Goal: Task Accomplishment & Management: Use online tool/utility

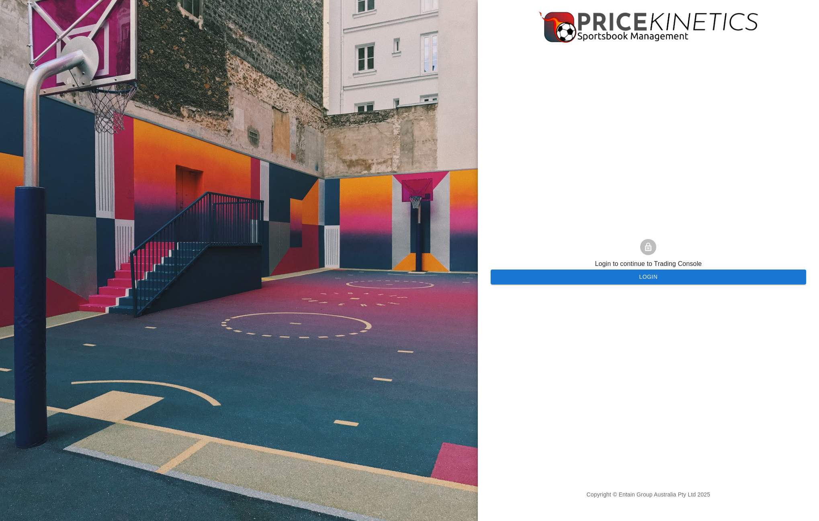
drag, startPoint x: 0, startPoint y: 0, endPoint x: 627, endPoint y: 282, distance: 687.3
click at [627, 282] on button "Login" at bounding box center [649, 277] width 316 height 15
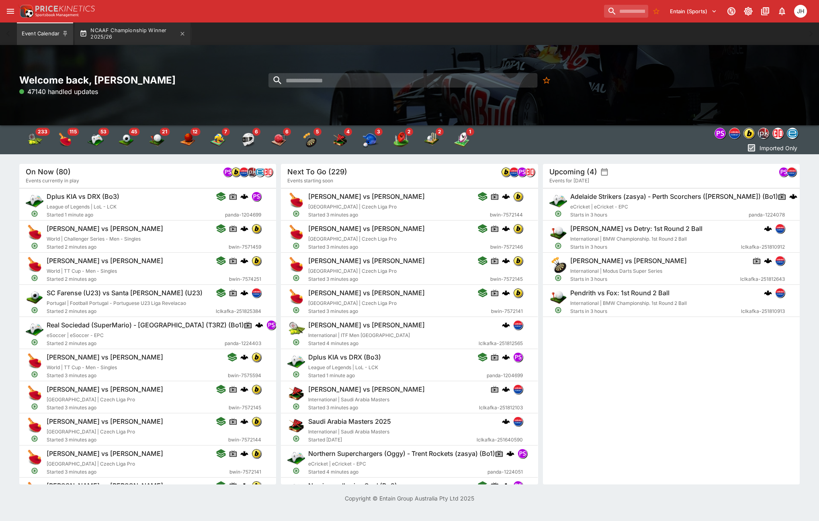
click at [110, 33] on button "NCAAF Championship Winner 2025/26" at bounding box center [133, 34] width 116 height 23
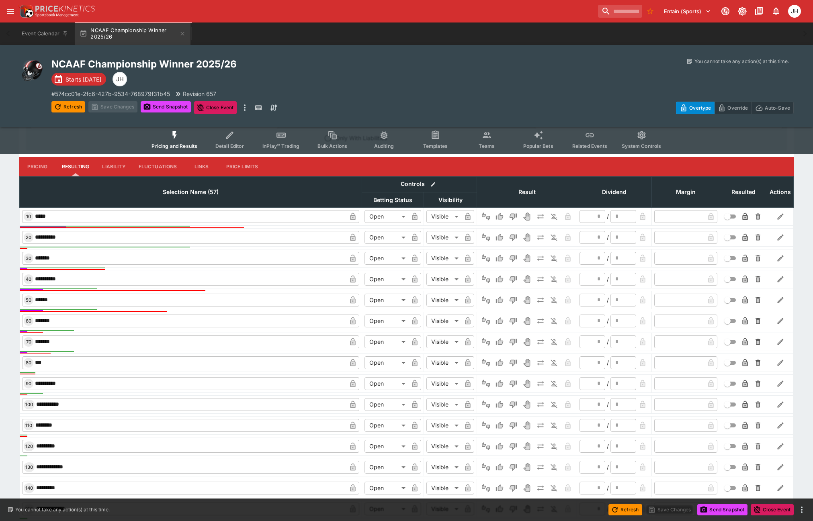
scroll to position [241, 0]
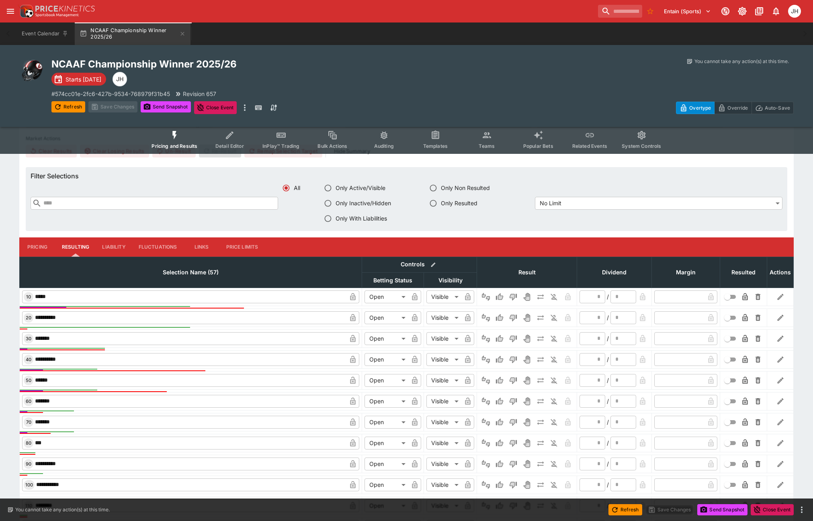
drag, startPoint x: 39, startPoint y: 250, endPoint x: 12, endPoint y: 281, distance: 41.1
click at [39, 249] on button "Pricing" at bounding box center [37, 247] width 36 height 19
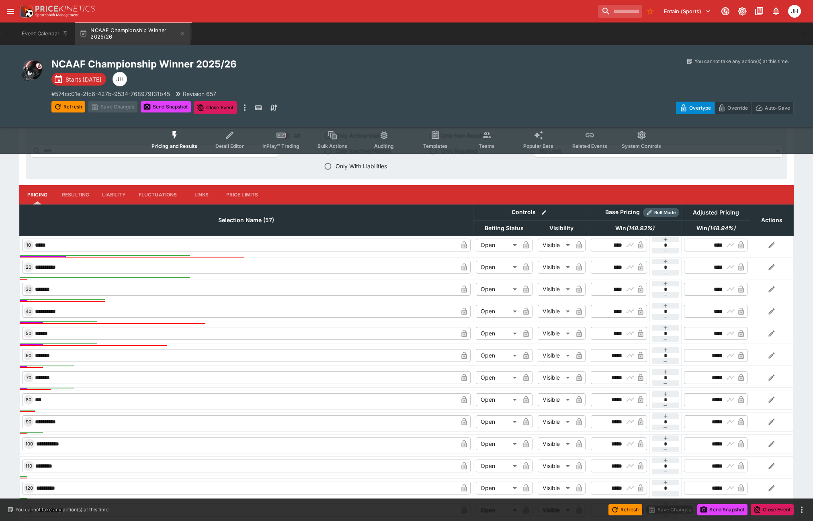
scroll to position [281, 0]
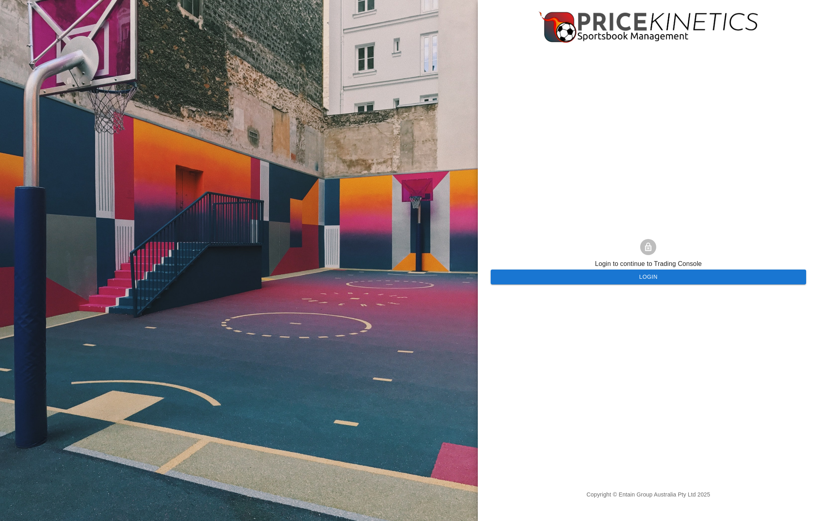
click at [593, 273] on button "Login" at bounding box center [649, 277] width 316 height 15
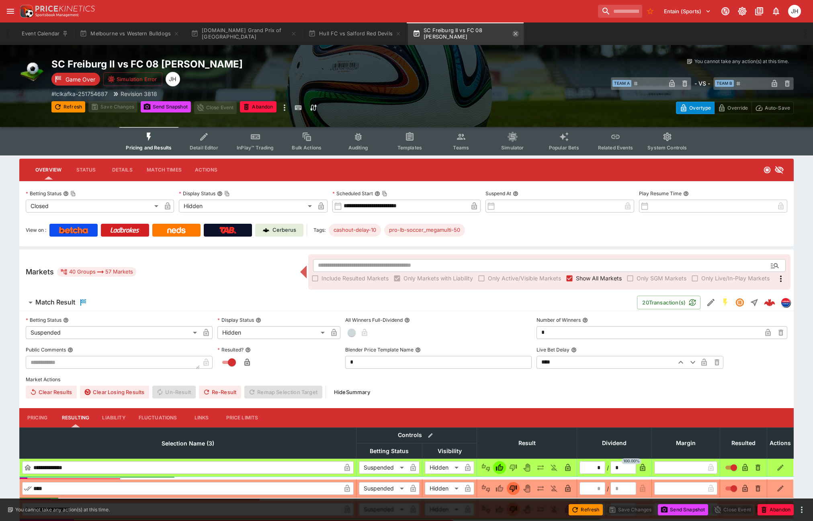
click at [517, 36] on icon "button" at bounding box center [516, 34] width 6 height 6
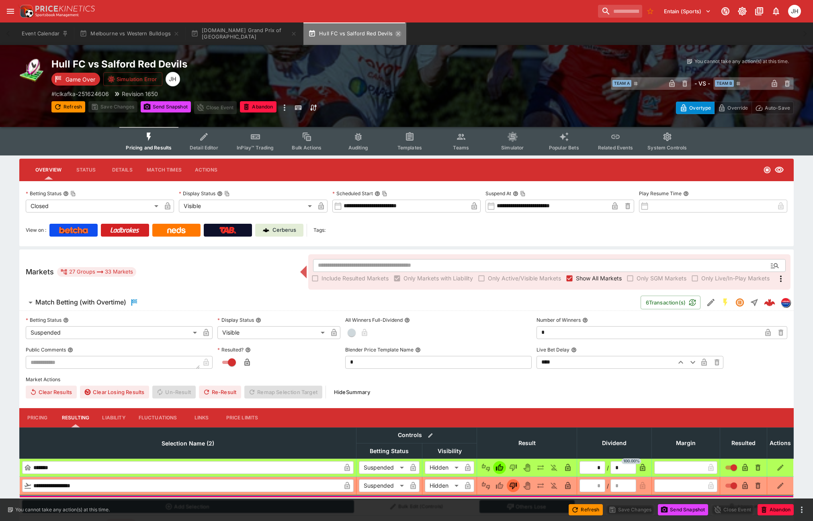
click at [397, 35] on icon "button" at bounding box center [398, 34] width 6 height 6
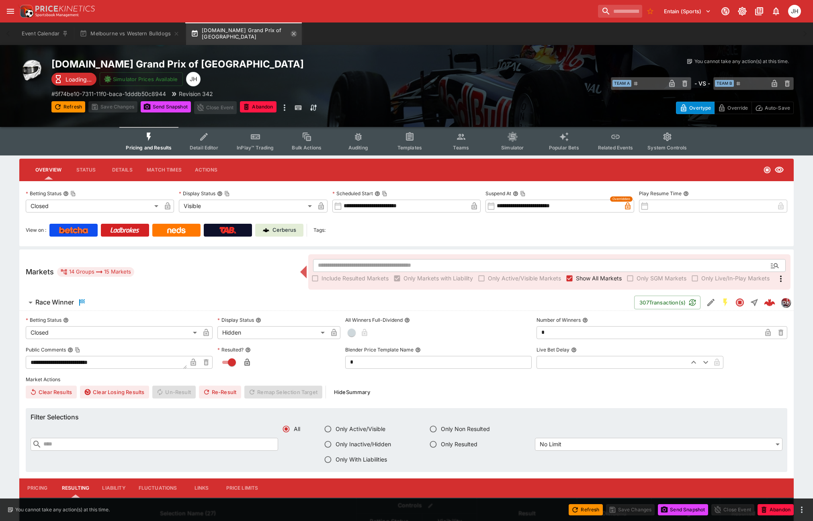
click at [296, 34] on icon "button" at bounding box center [294, 34] width 6 height 6
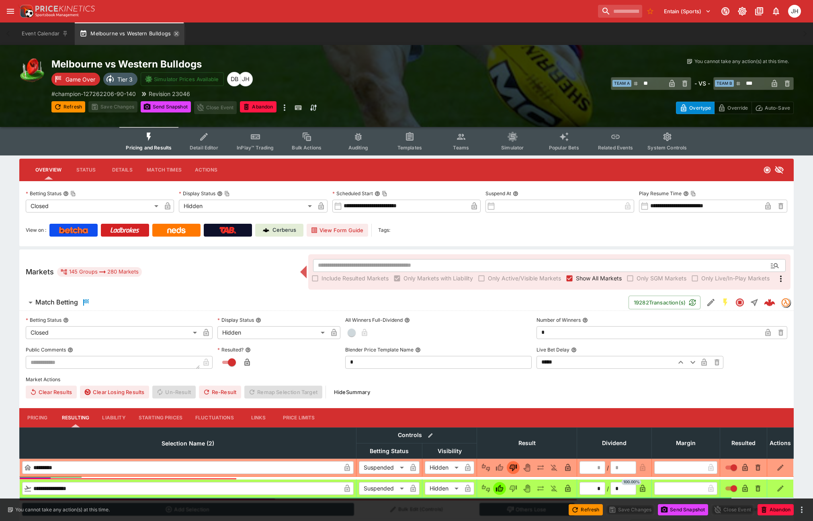
click at [174, 32] on icon "button" at bounding box center [176, 34] width 6 height 6
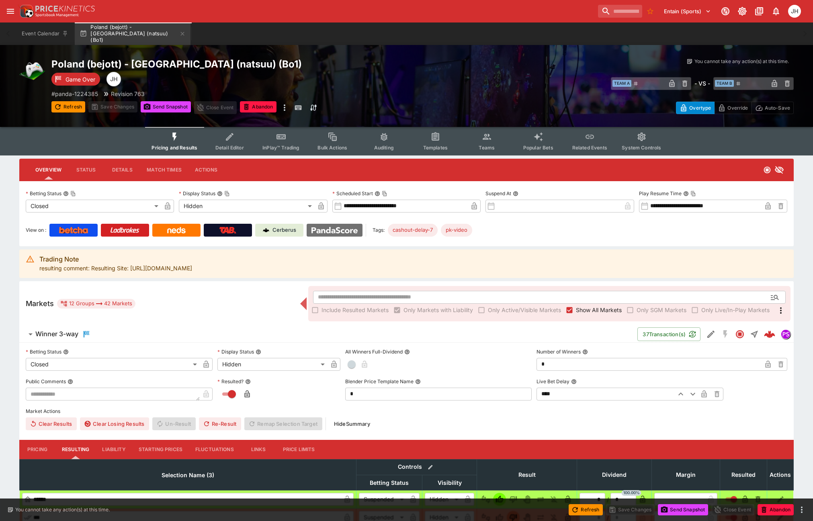
click at [352, 231] on img at bounding box center [335, 230] width 46 height 6
click at [240, 146] on span "Detail Editor" at bounding box center [230, 148] width 29 height 6
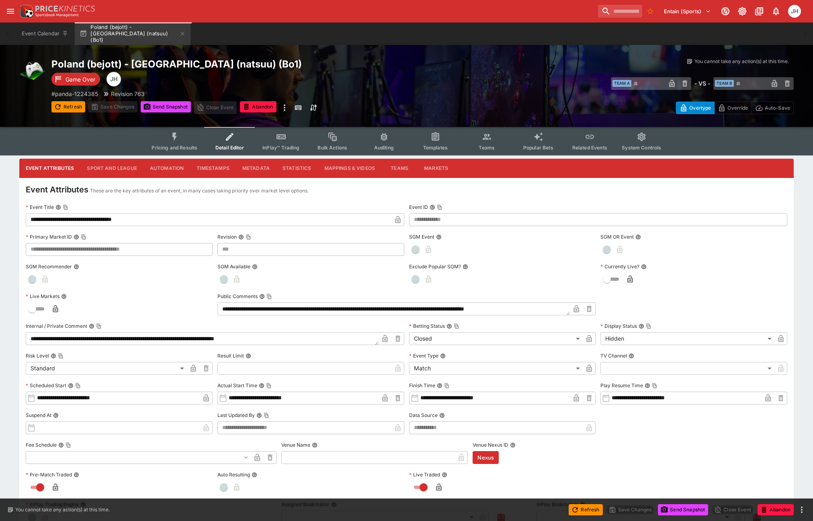
click at [105, 170] on button "Sport and League" at bounding box center [111, 168] width 63 height 19
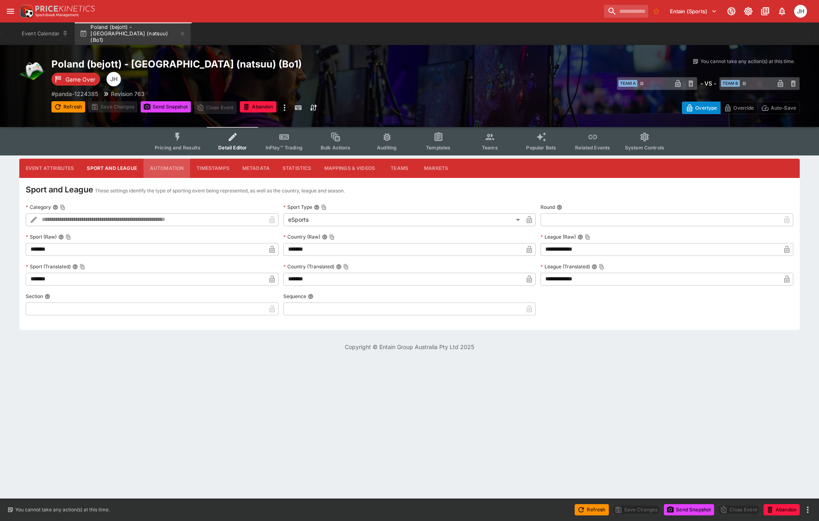
click at [170, 165] on button "Automation" at bounding box center [167, 168] width 47 height 19
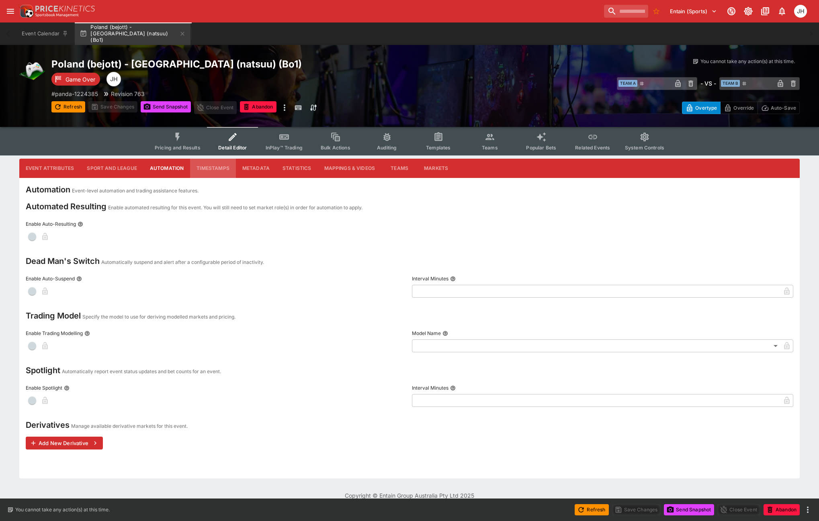
click at [209, 164] on button "Timestamps" at bounding box center [213, 168] width 46 height 19
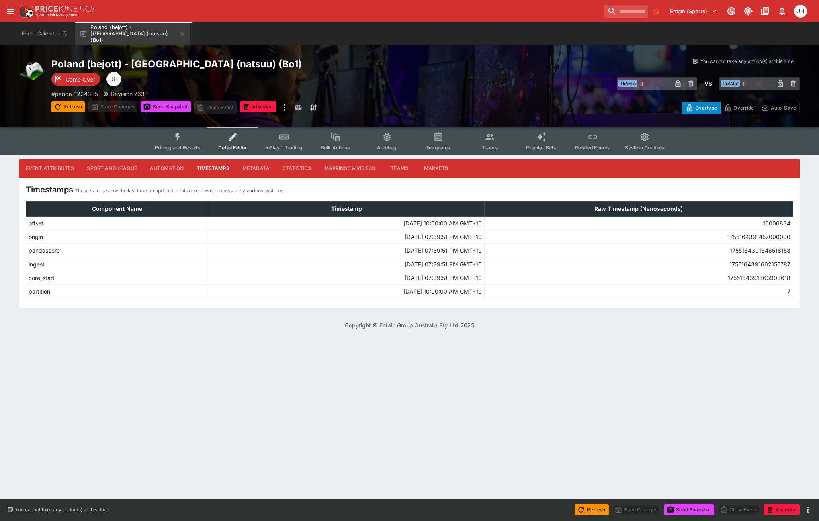
click at [57, 161] on button "Event Attributes" at bounding box center [49, 168] width 61 height 19
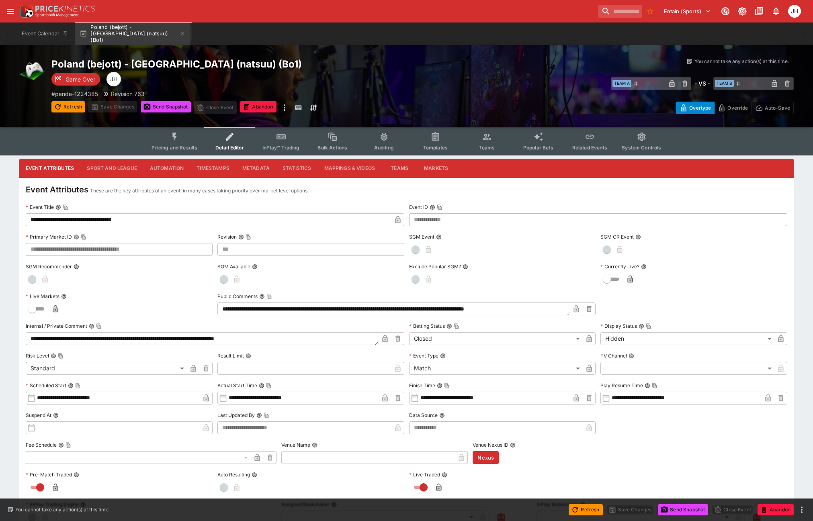
click at [176, 143] on button "Pricing and Results" at bounding box center [174, 141] width 59 height 29
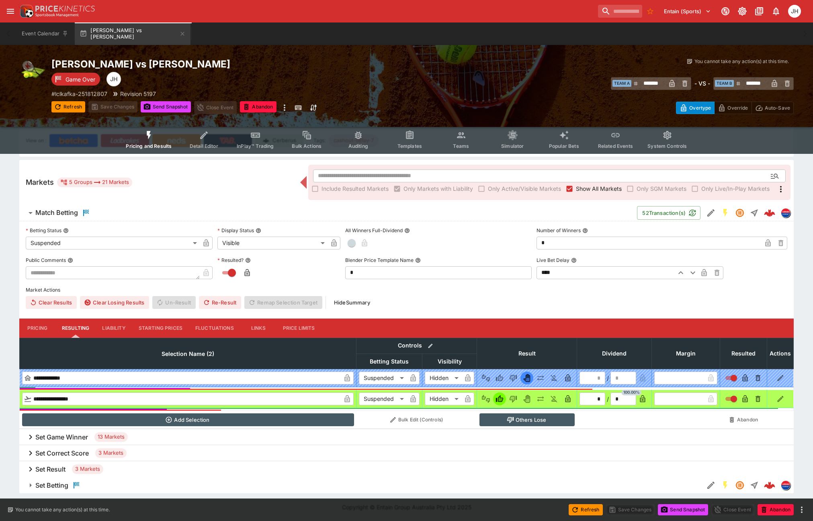
scroll to position [9, 0]
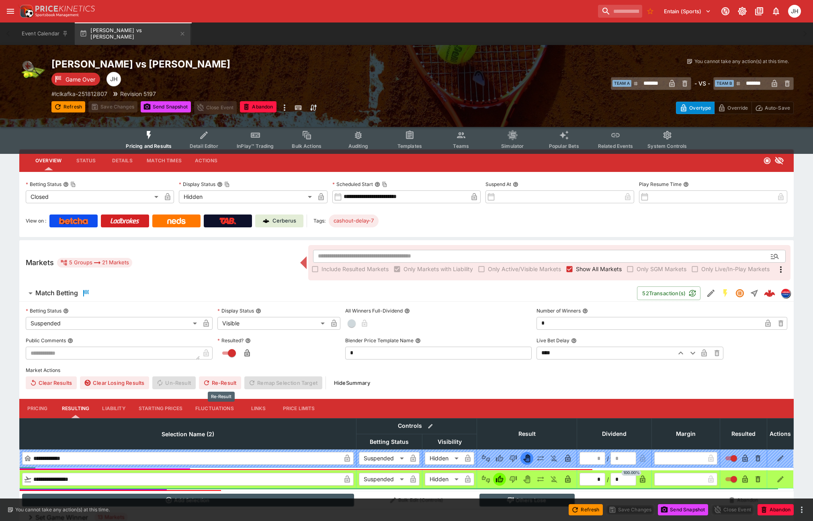
click at [211, 379] on button "Re-Result" at bounding box center [220, 383] width 42 height 13
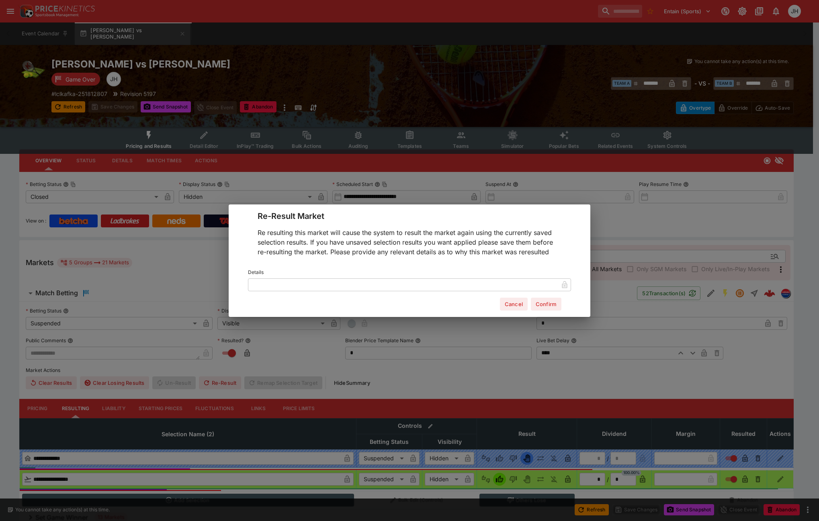
click at [545, 301] on button "Confirm" at bounding box center [546, 304] width 31 height 13
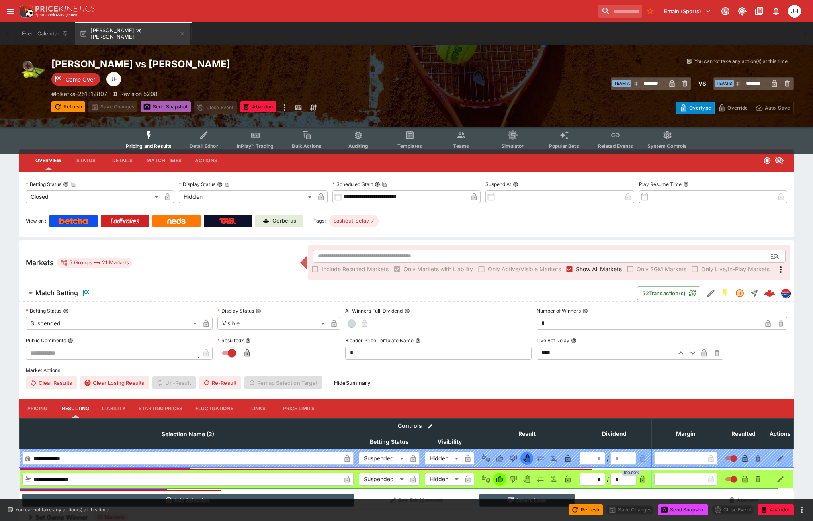
click at [181, 112] on button "Send Snapshot" at bounding box center [166, 106] width 50 height 11
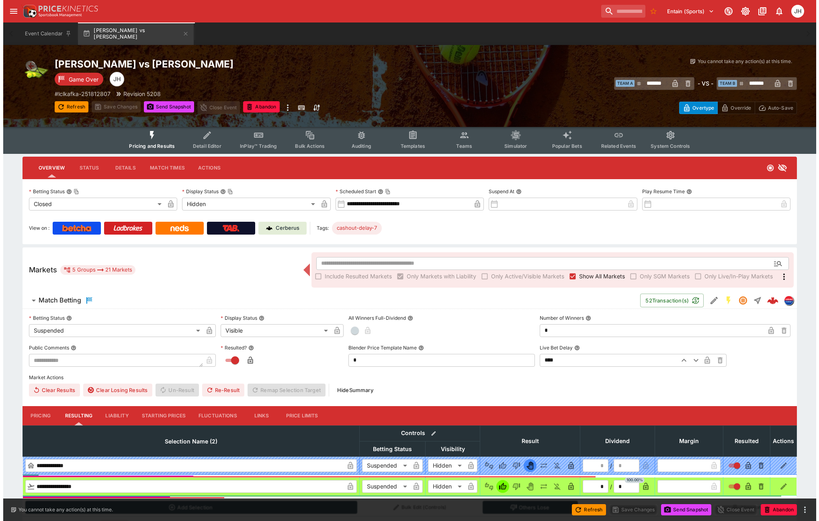
scroll to position [0, 0]
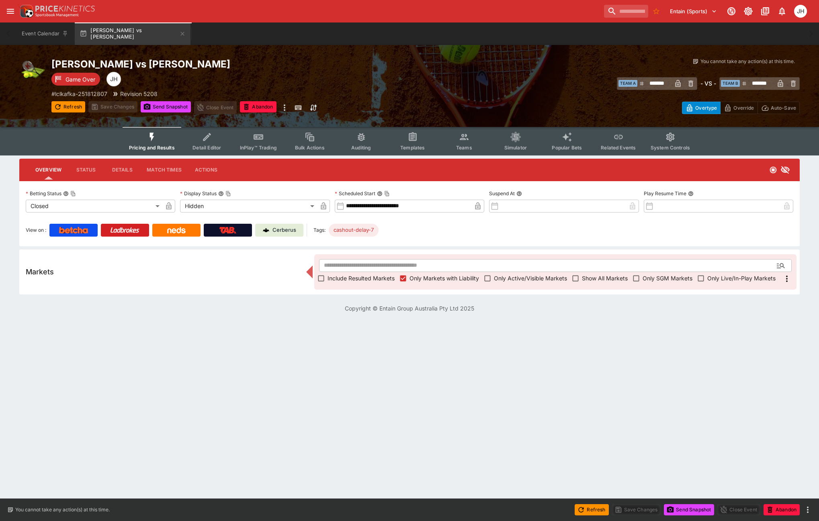
click at [186, 35] on icon "button" at bounding box center [182, 34] width 6 height 6
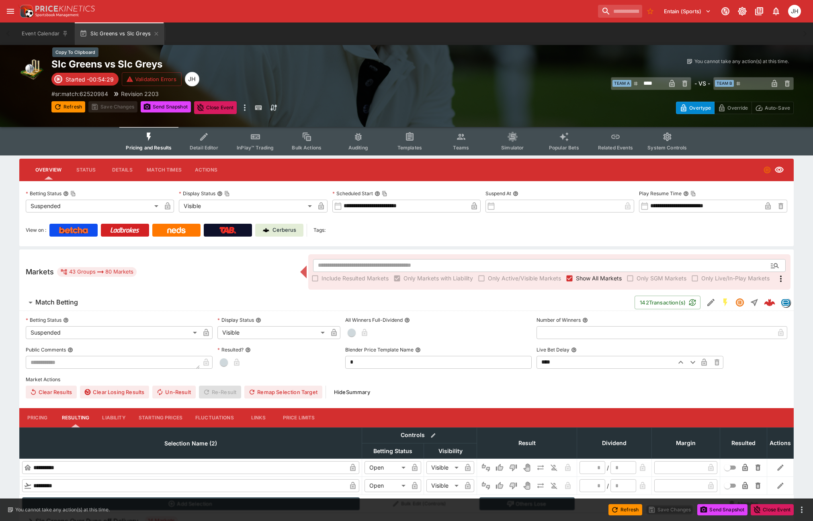
click at [149, 62] on h2 "Slc Greens vs Slc Greys" at bounding box center [237, 64] width 372 height 12
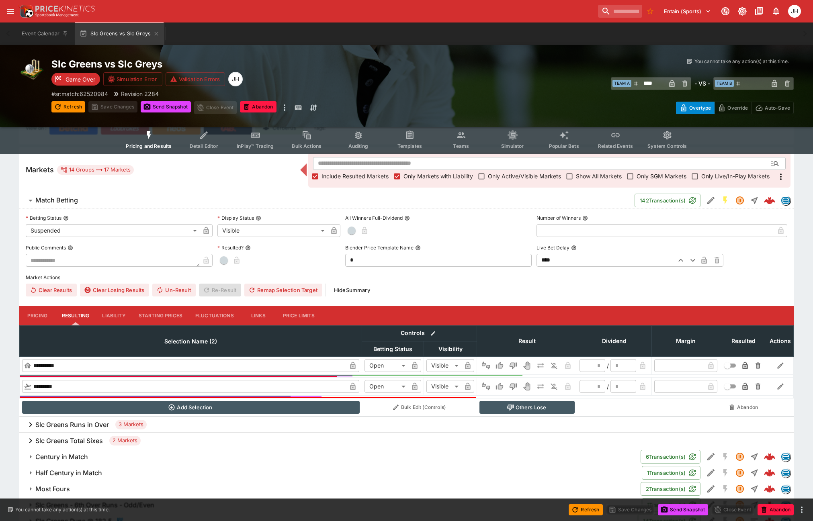
scroll to position [201, 0]
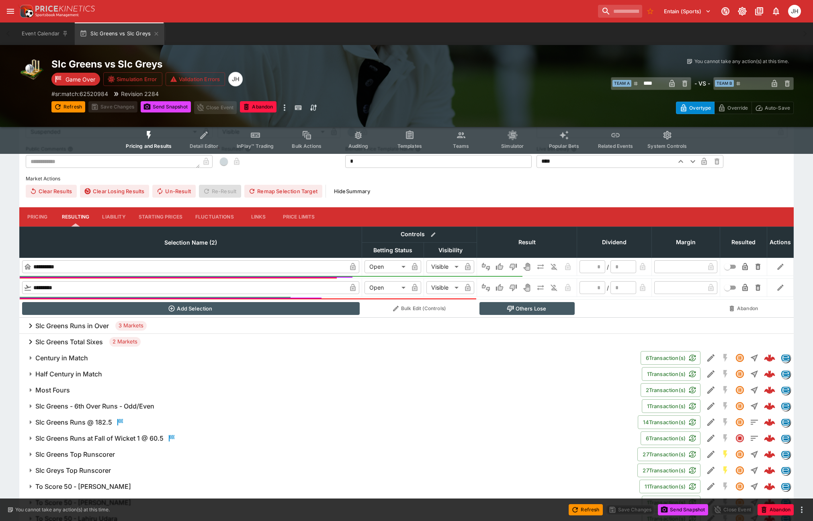
click at [68, 427] on div "Slc Greens Runs @ 182.5" at bounding box center [80, 423] width 90 height 10
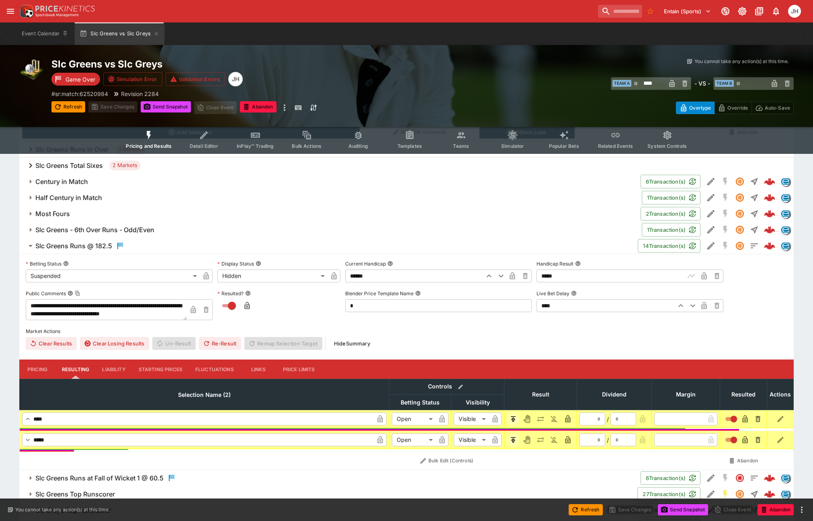
scroll to position [402, 0]
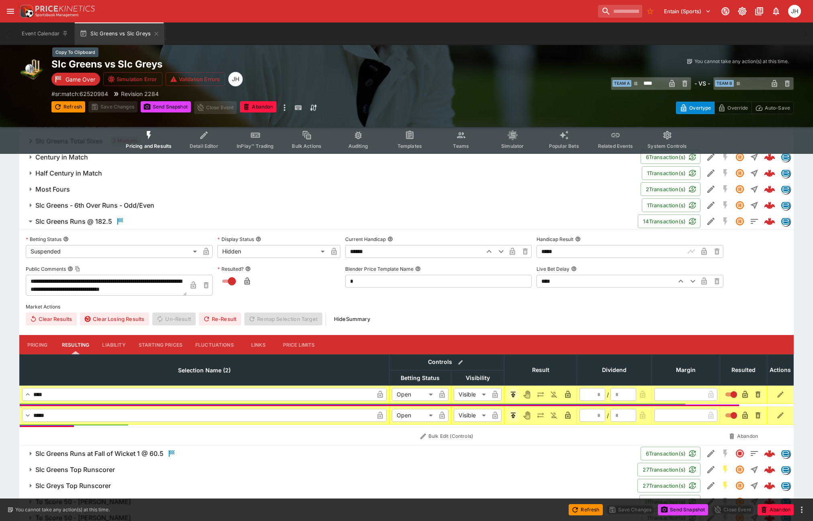
click at [133, 67] on h2 "Slc Greens vs Slc Greys" at bounding box center [237, 64] width 372 height 12
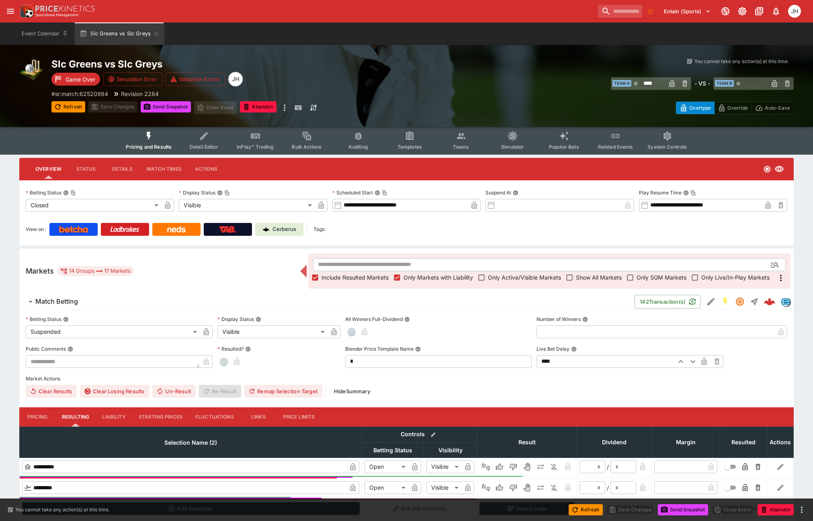
scroll to position [0, 0]
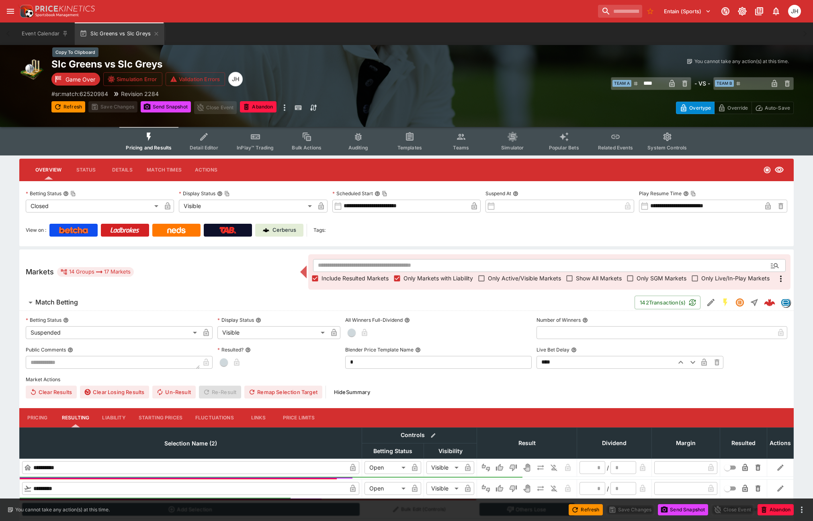
click at [141, 63] on h2 "Slc Greens vs Slc Greys" at bounding box center [237, 64] width 372 height 12
click at [78, 92] on p "# sr:match:62520984" at bounding box center [79, 94] width 57 height 8
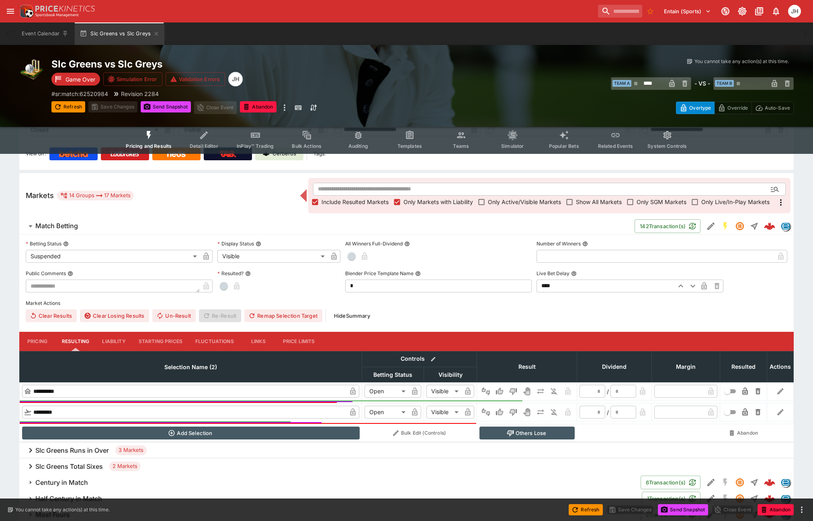
scroll to position [80, 0]
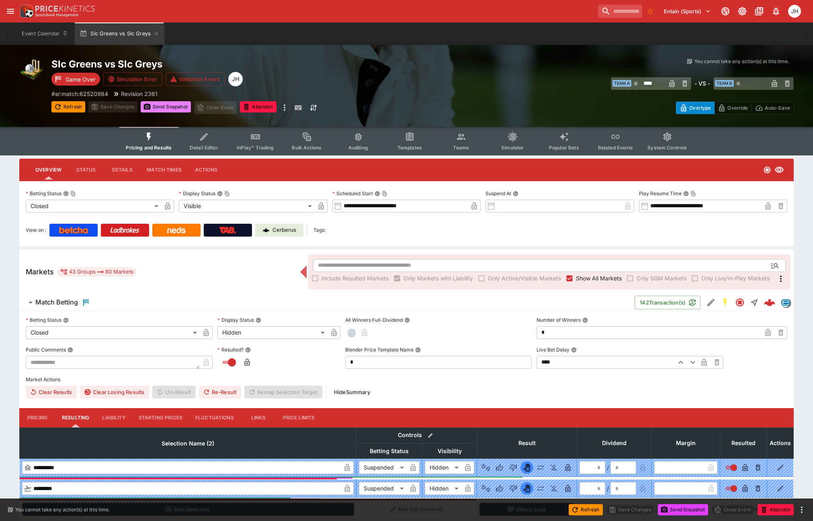
click at [156, 109] on button "Send Snapshot" at bounding box center [166, 106] width 50 height 11
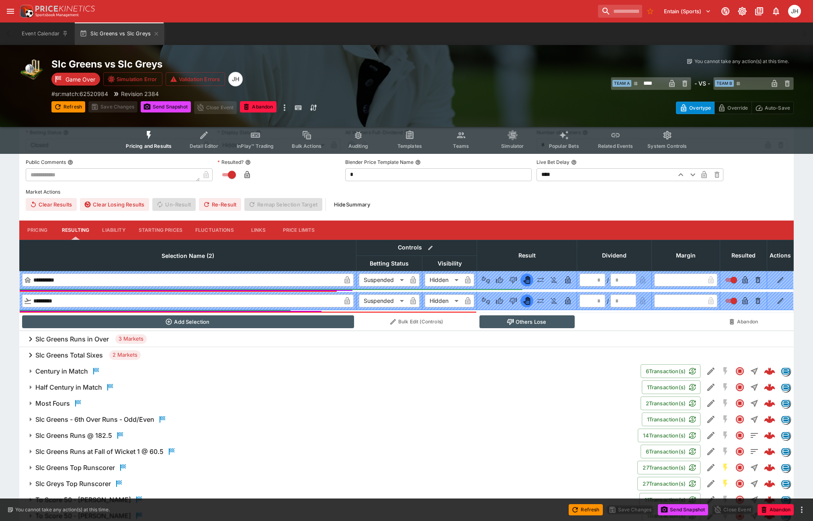
scroll to position [234, 0]
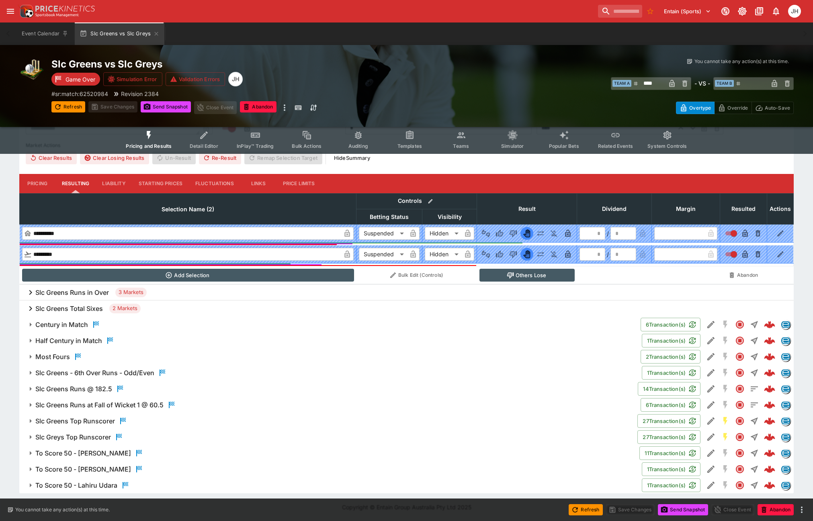
click at [99, 387] on h6 "Slc Greens Runs @ 182.5" at bounding box center [73, 389] width 77 height 8
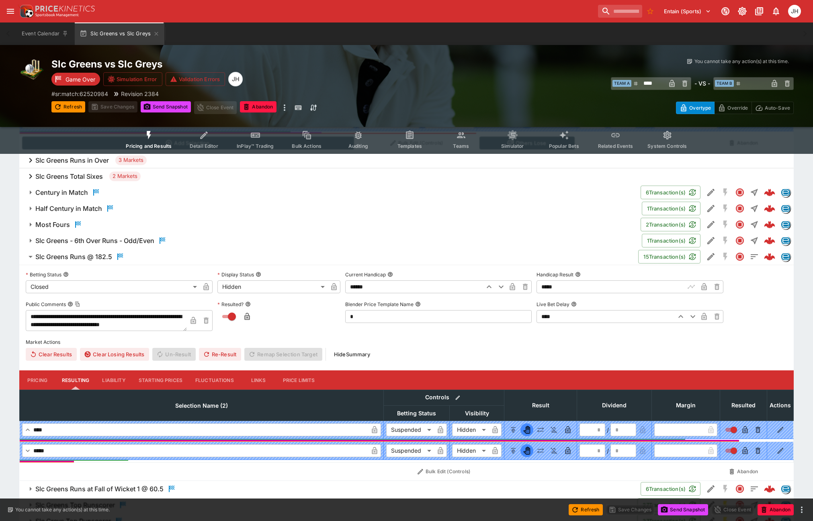
scroll to position [290, 0]
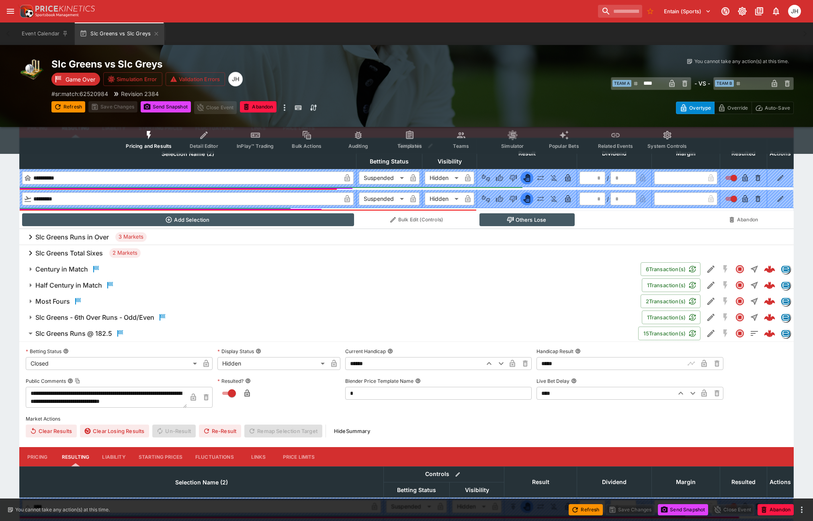
click at [154, 331] on span "Slc Greens Runs @ 182.5" at bounding box center [333, 334] width 597 height 10
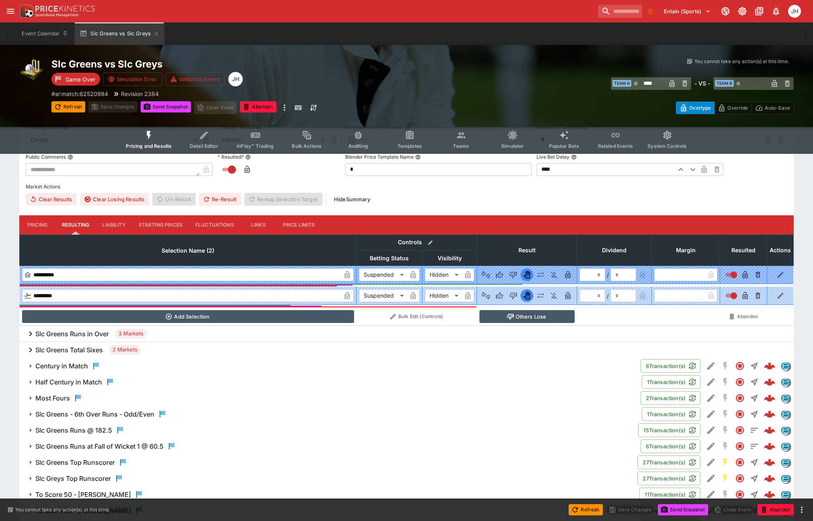
scroll to position [154, 0]
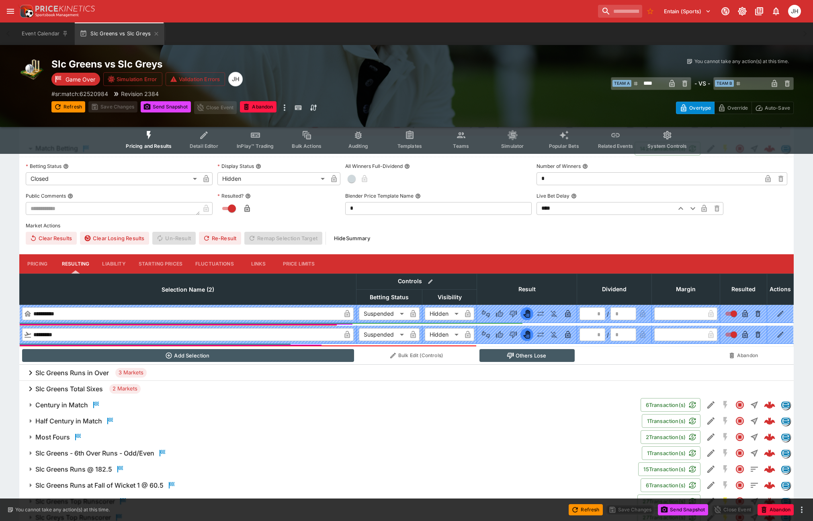
click at [220, 243] on button "Re-Result" at bounding box center [220, 238] width 42 height 13
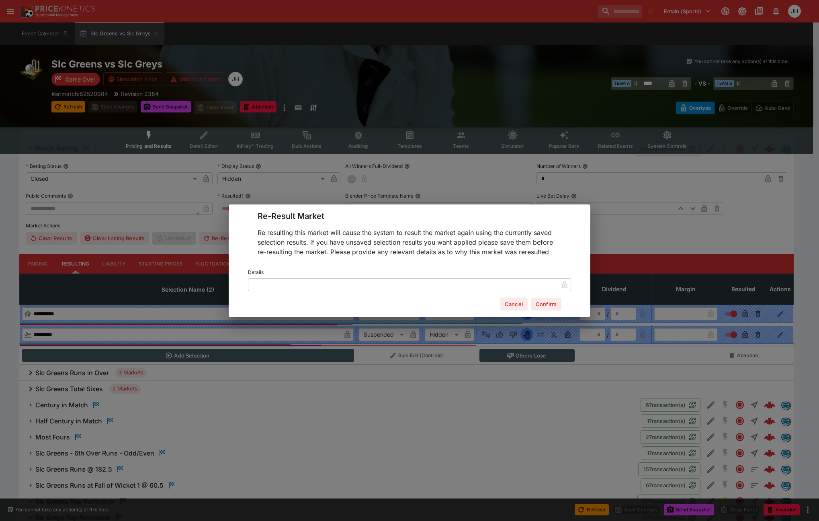
click at [549, 304] on button "Confirm" at bounding box center [546, 304] width 31 height 13
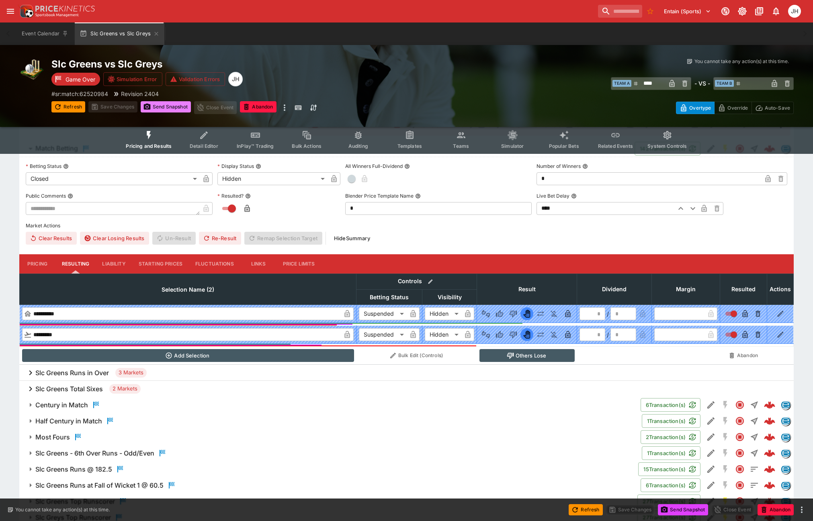
click at [156, 111] on button "Send Snapshot" at bounding box center [166, 106] width 50 height 11
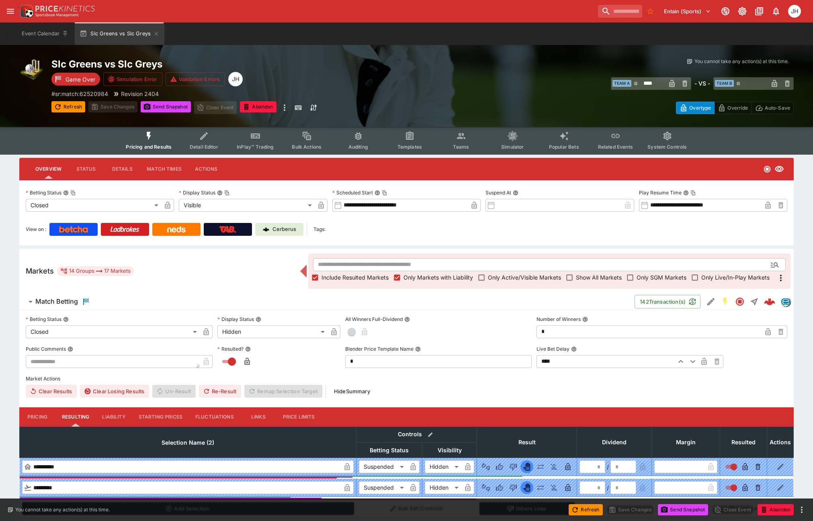
scroll to position [0, 0]
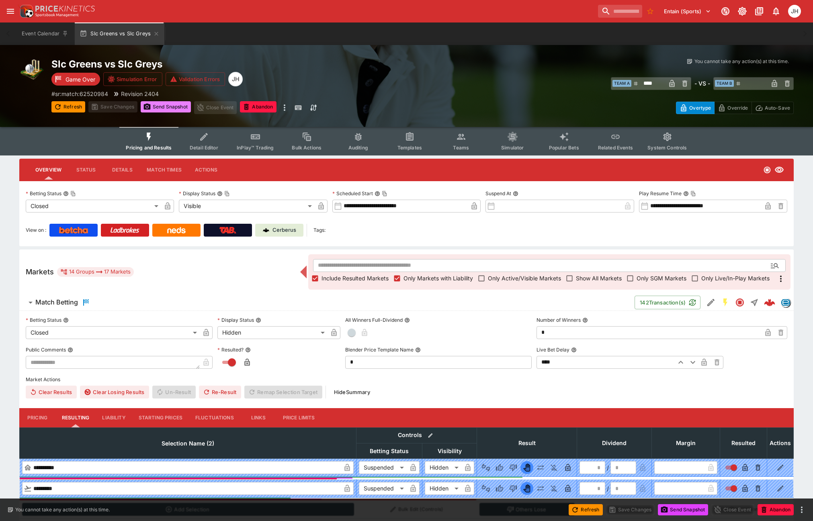
click at [173, 103] on button "Send Snapshot" at bounding box center [166, 106] width 50 height 11
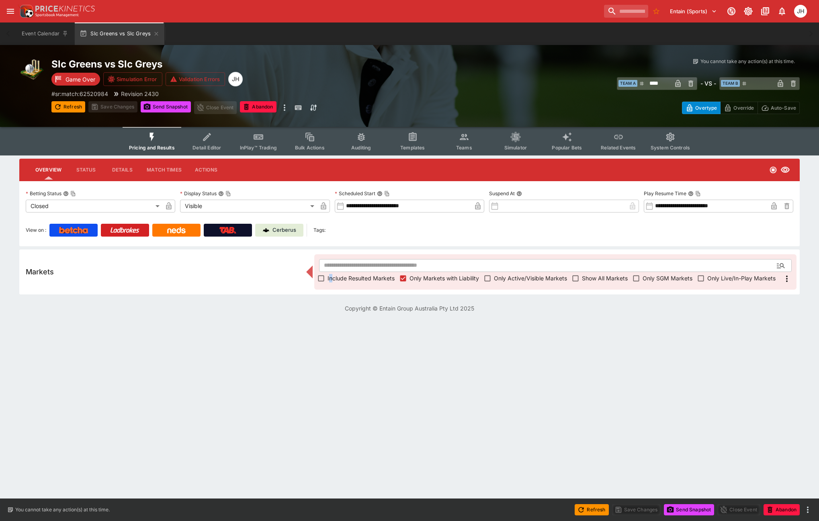
click at [330, 281] on span "Include Resulted Markets" at bounding box center [361, 278] width 67 height 8
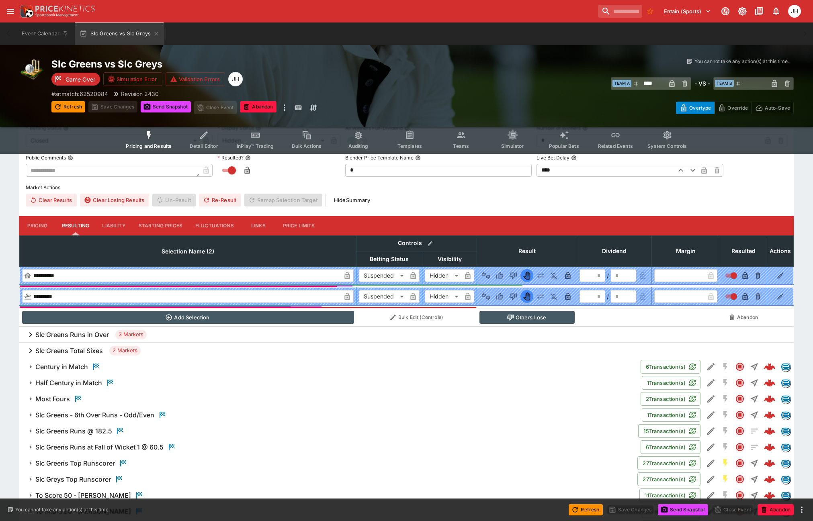
scroll to position [234, 0]
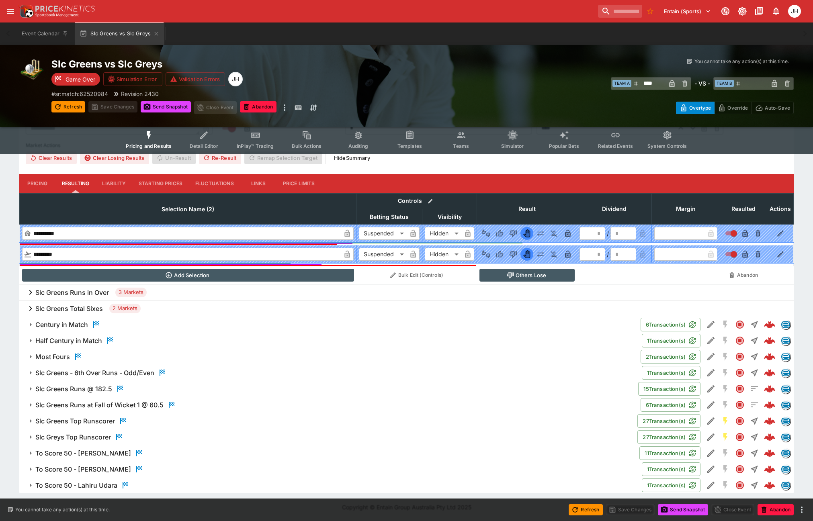
click at [128, 376] on h6 "Slc Greens - 6th Over Runs - Odd/Even" at bounding box center [94, 373] width 119 height 8
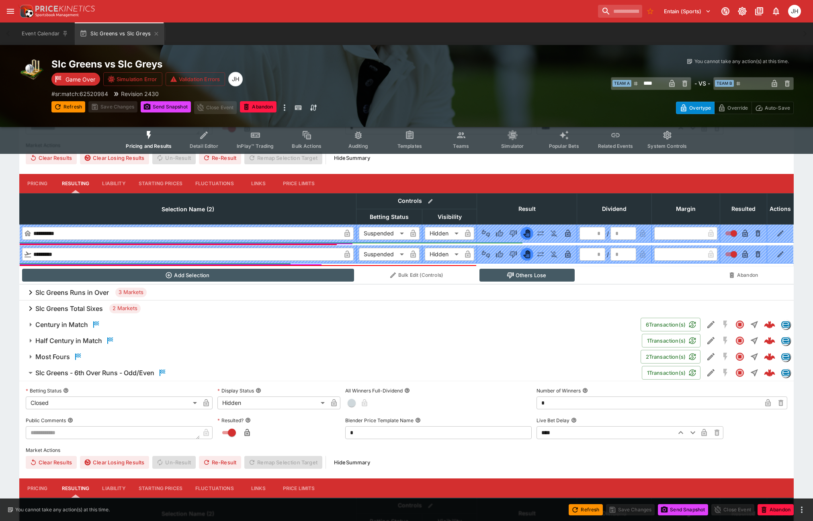
click at [128, 376] on h6 "Slc Greens - 6th Over Runs - Odd/Even" at bounding box center [94, 373] width 119 height 8
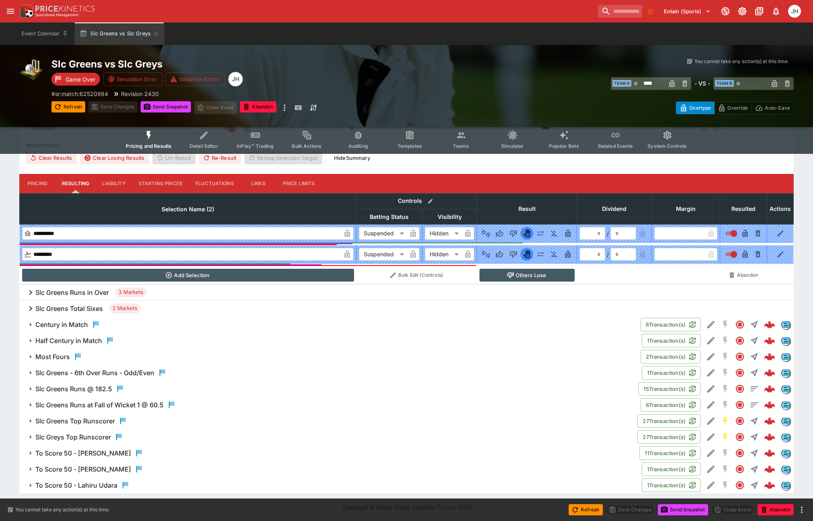
click at [125, 390] on span "Slc Greens Runs @ 182.5" at bounding box center [333, 389] width 597 height 10
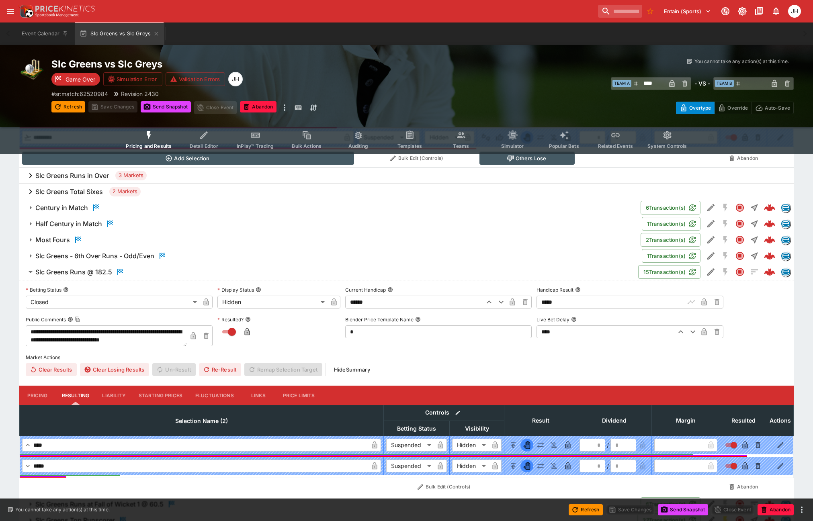
scroll to position [355, 0]
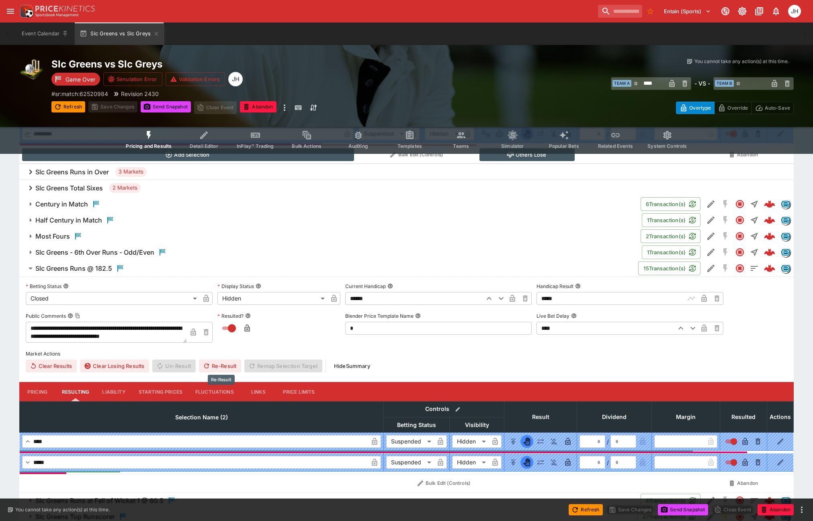
click at [216, 367] on button "Re-Result" at bounding box center [220, 366] width 42 height 13
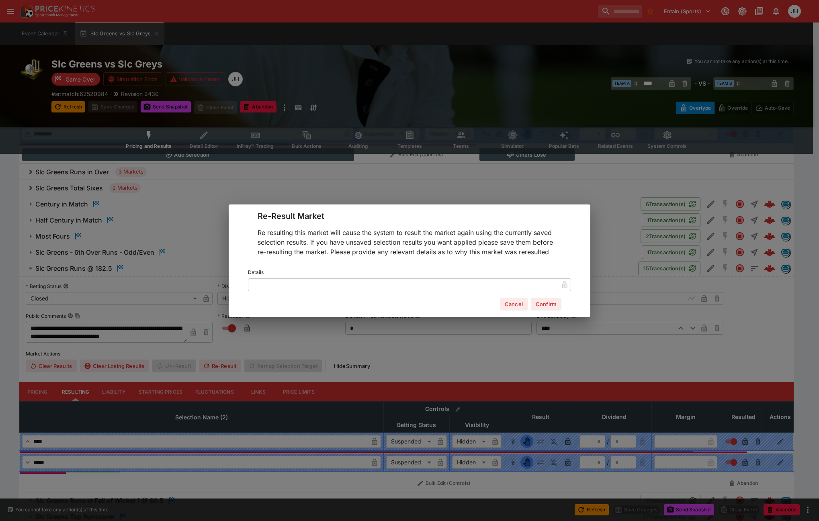
click at [269, 284] on input "text" at bounding box center [403, 284] width 310 height 13
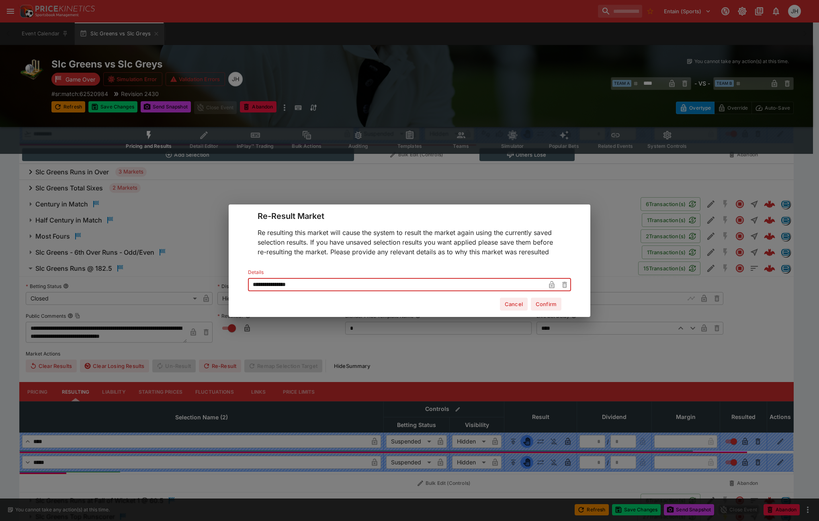
type input "**********"
click at [548, 283] on button "button" at bounding box center [552, 285] width 13 height 13
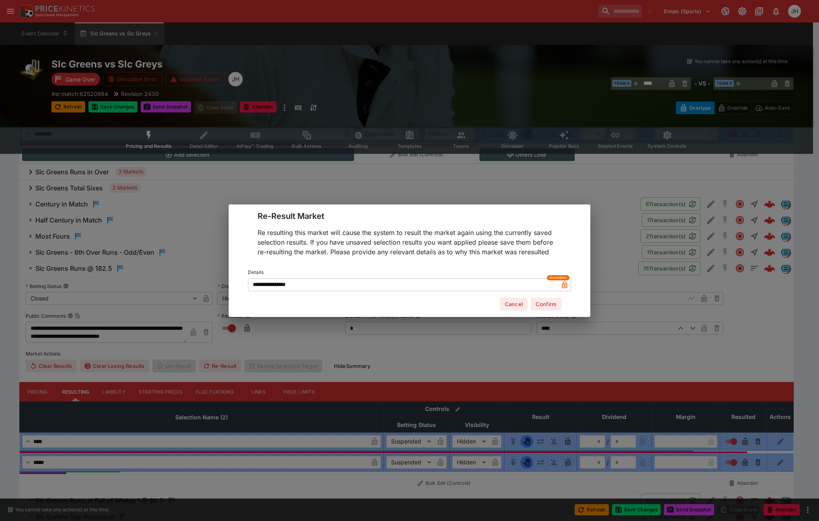
click at [546, 304] on button "Confirm" at bounding box center [546, 304] width 31 height 13
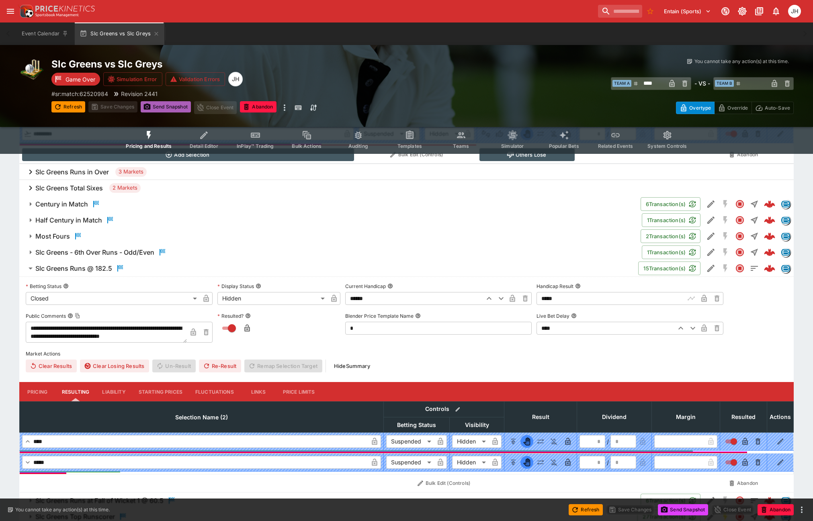
click at [170, 105] on button "Send Snapshot" at bounding box center [166, 106] width 50 height 11
